Goal: Contribute content: Contribute content

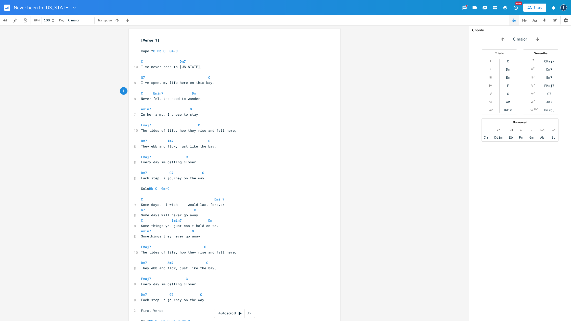
scroll to position [0, 7]
click at [140, 75] on pre "G7 C" at bounding box center [232, 77] width 184 height 5
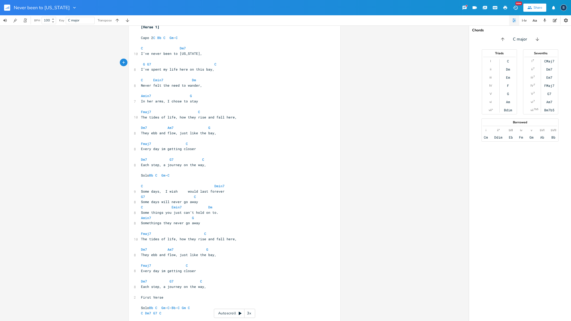
scroll to position [14, 0]
type textarea "G"
click at [233, 62] on span "G G7 C" at bounding box center [191, 64] width 100 height 5
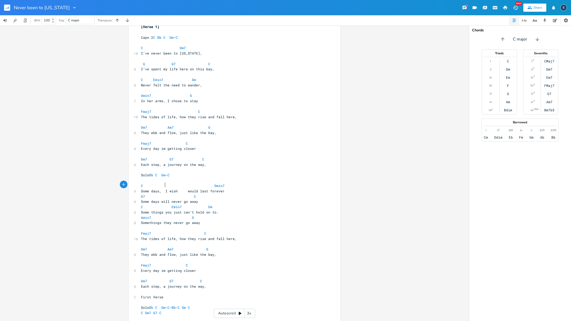
click at [163, 189] on span "Some days, I wish would last forever" at bounding box center [183, 191] width 84 height 5
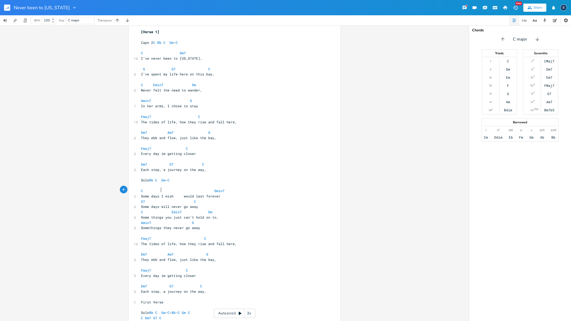
scroll to position [8, 0]
click at [182, 194] on span "Some days I wish would last forever" at bounding box center [180, 196] width 79 height 5
click at [181, 194] on span "Some days I wish would last forever" at bounding box center [180, 196] width 79 height 5
click at [210, 189] on span "C Dmin7" at bounding box center [183, 191] width 84 height 5
click at [140, 199] on pre "G7 C" at bounding box center [232, 201] width 184 height 5
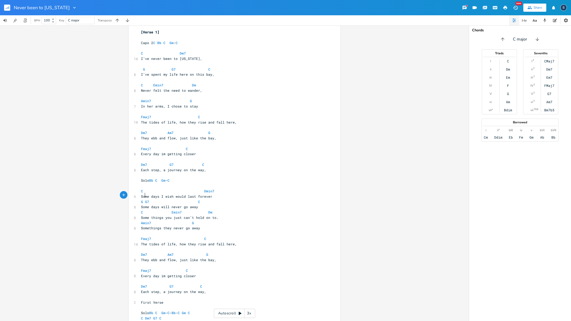
scroll to position [0, 3]
type textarea "G"
click at [199, 199] on span "G G7 C" at bounding box center [173, 201] width 65 height 5
click at [147, 199] on span "G G7 C" at bounding box center [167, 201] width 53 height 5
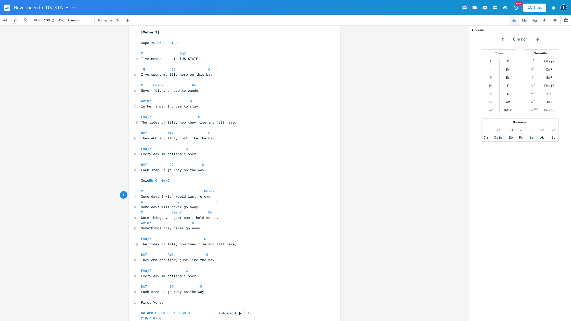
scroll to position [0, 9]
click at [209, 199] on span "G G7 C" at bounding box center [178, 201] width 75 height 5
click at [202, 252] on span "Dm7 Am7 G" at bounding box center [174, 254] width 67 height 5
click at [9, 9] on icon "button" at bounding box center [9, 7] width 1 height 3
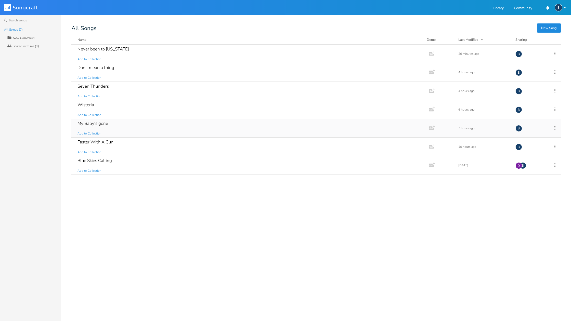
click at [87, 121] on div "My Baby's gone" at bounding box center [92, 123] width 31 height 4
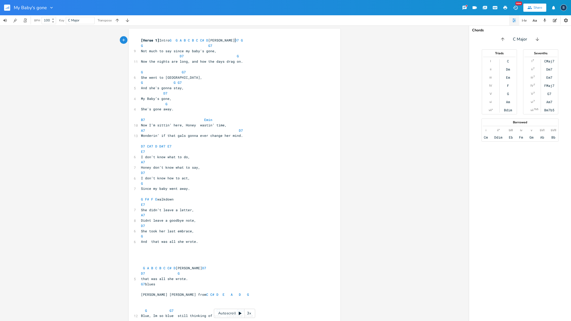
scroll to position [0, 0]
click at [174, 144] on pre "D7 C#7 D D#7 E7" at bounding box center [232, 146] width 184 height 5
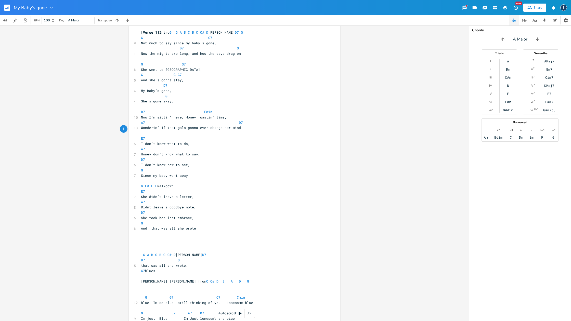
scroll to position [9, 0]
click at [172, 98] on pre "She's gone away." at bounding box center [232, 100] width 184 height 5
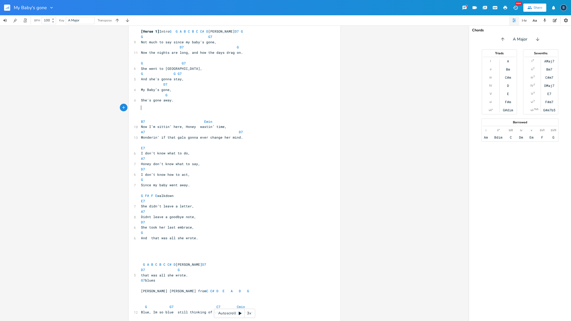
scroll to position [9, 0]
click at [132, 123] on div "xxxxxxxxxx [Verse 1] Intro G G A B C B C C# [PERSON_NAME] D7 G G G7 9 Not much …" at bounding box center [234, 274] width 211 height 509
click at [138, 118] on div "xxxxxxxxxx [Verse 1] Intro G G A B C B C C# [PERSON_NAME] D7 G G G7 9 Not much …" at bounding box center [234, 275] width 211 height 509
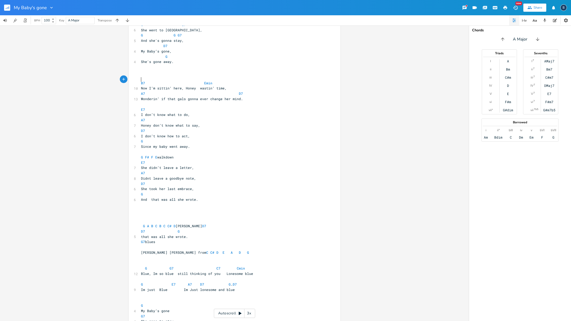
scroll to position [0, 0]
click at [140, 80] on pre "B7 Emin" at bounding box center [232, 82] width 184 height 5
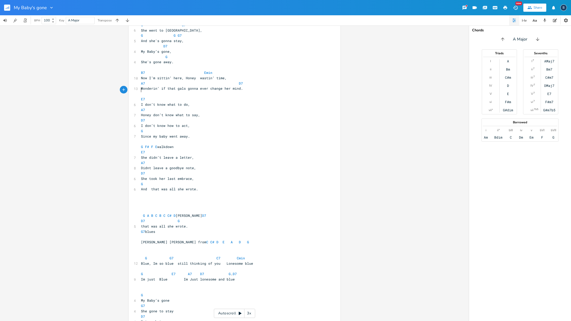
click at [142, 91] on pre "​" at bounding box center [232, 93] width 184 height 5
type textarea "D E F"
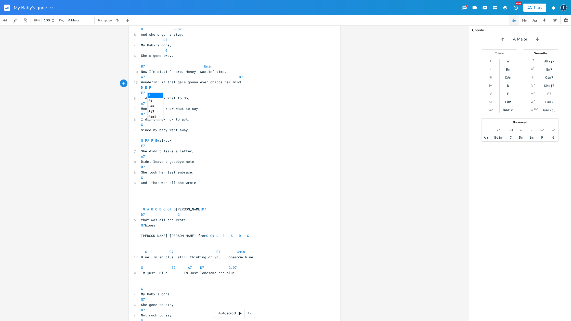
scroll to position [56, 0]
click at [142, 83] on span "D E F" at bounding box center [146, 85] width 10 height 5
type textarea "D flat"
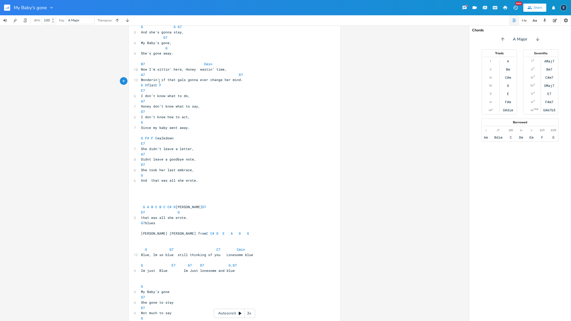
drag, startPoint x: 156, startPoint y: 79, endPoint x: 166, endPoint y: 77, distance: 9.9
click at [156, 83] on span "D D flat E F" at bounding box center [151, 85] width 20 height 5
type textarea "b D eb"
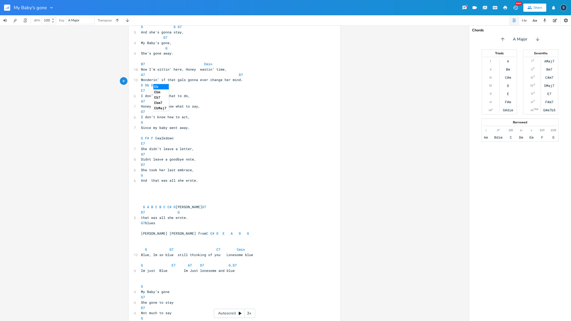
type textarea "eb"
click at [159, 87] on li "Eb" at bounding box center [160, 86] width 15 height 5
click at [168, 83] on pre "D Db D Eb E F" at bounding box center [232, 85] width 184 height 5
click at [158, 83] on span "D Db D Eb E" at bounding box center [153, 85] width 24 height 5
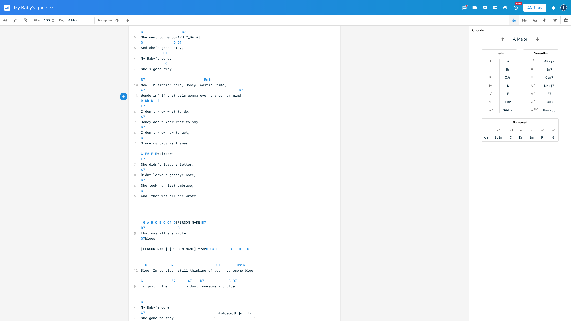
scroll to position [42, 0]
click at [167, 97] on pre "D Db D E" at bounding box center [232, 99] width 184 height 5
type textarea "walk up"
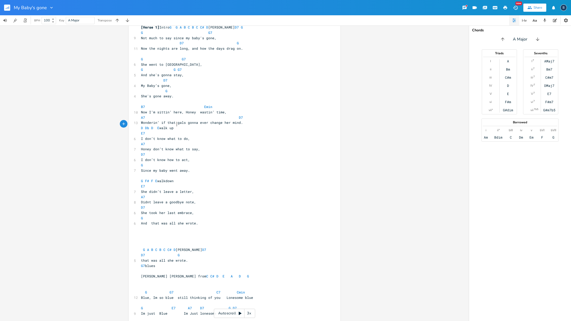
scroll to position [0, 0]
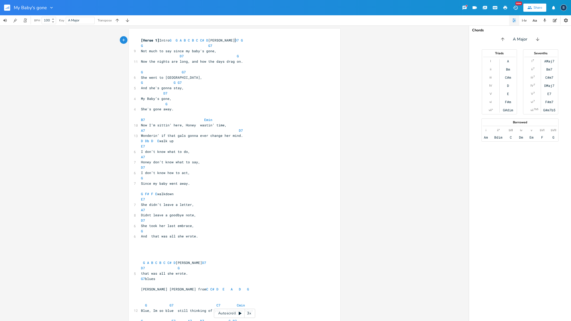
click at [239, 40] on pre "[Verse 1] Intro G G A B C B C C# [PERSON_NAME] D7 G" at bounding box center [232, 40] width 184 height 5
type textarea "c#"
click at [208, 47] on li "C#" at bounding box center [207, 45] width 15 height 5
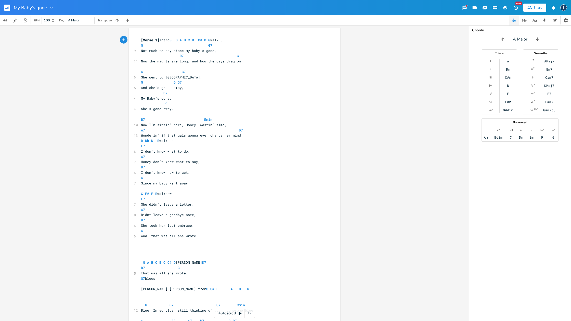
type textarea "D G walk up"
click at [291, 69] on pre "G G7" at bounding box center [232, 71] width 184 height 5
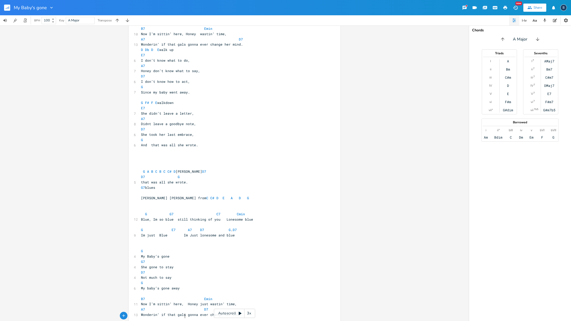
scroll to position [106, 0]
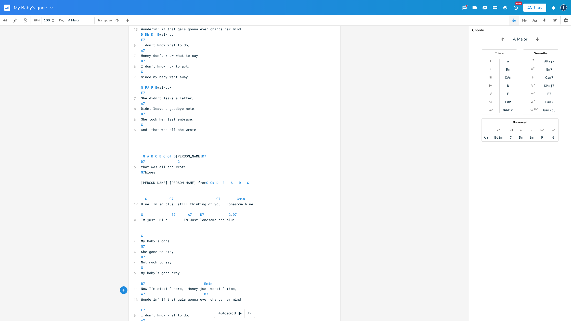
click at [141, 302] on pre "​" at bounding box center [232, 304] width 184 height 5
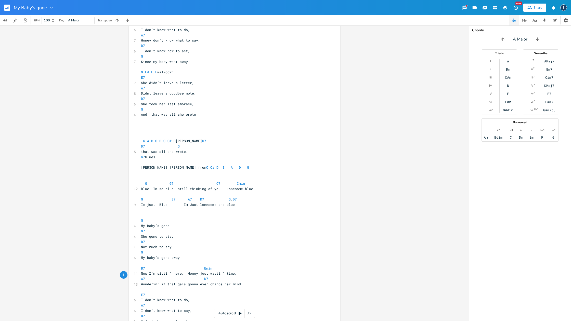
scroll to position [123, 0]
type textarea "G A B C B C C# [PERSON_NAME] D7"
click at [303, 131] on pre "​" at bounding box center [232, 133] width 184 height 5
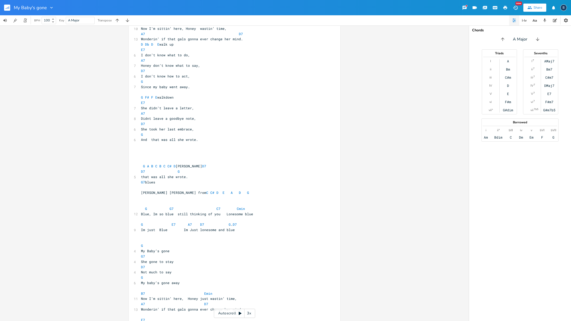
scroll to position [97, 0]
drag, startPoint x: 138, startPoint y: 40, endPoint x: 157, endPoint y: 42, distance: 19.7
click at [151, 41] on div "x [Verse 1] Intro G G A B C B C# D G walk up G G7 9 Not much to say since my ba…" at bounding box center [234, 180] width 211 height 499
click at [159, 41] on span "D Db D E walk up" at bounding box center [157, 43] width 33 height 5
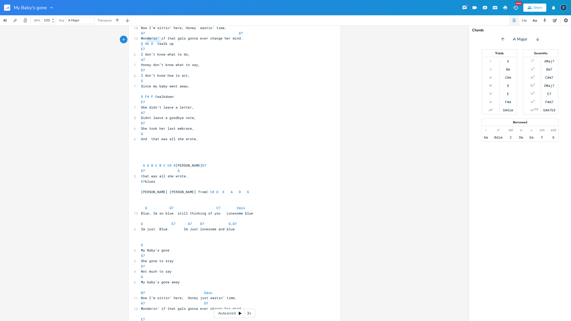
type textarea "D Db D E"
drag, startPoint x: 159, startPoint y: 41, endPoint x: 139, endPoint y: 41, distance: 20.4
click at [141, 41] on span "D Db D E walk up" at bounding box center [157, 43] width 33 height 5
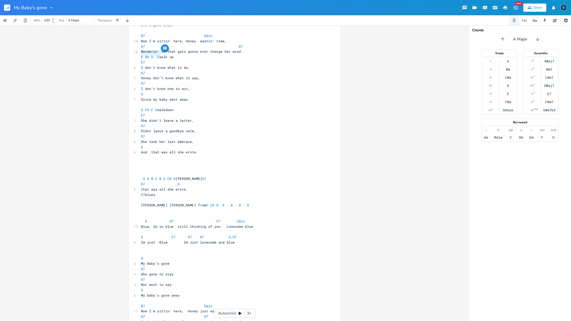
scroll to position [82, 0]
click at [286, 279] on pre "D7" at bounding box center [232, 281] width 184 height 5
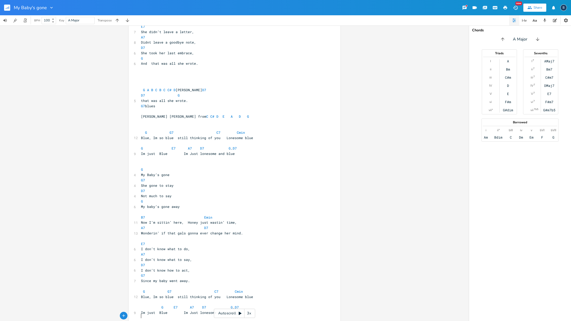
scroll to position [187, 0]
